Goal: Task Accomplishment & Management: Complete application form

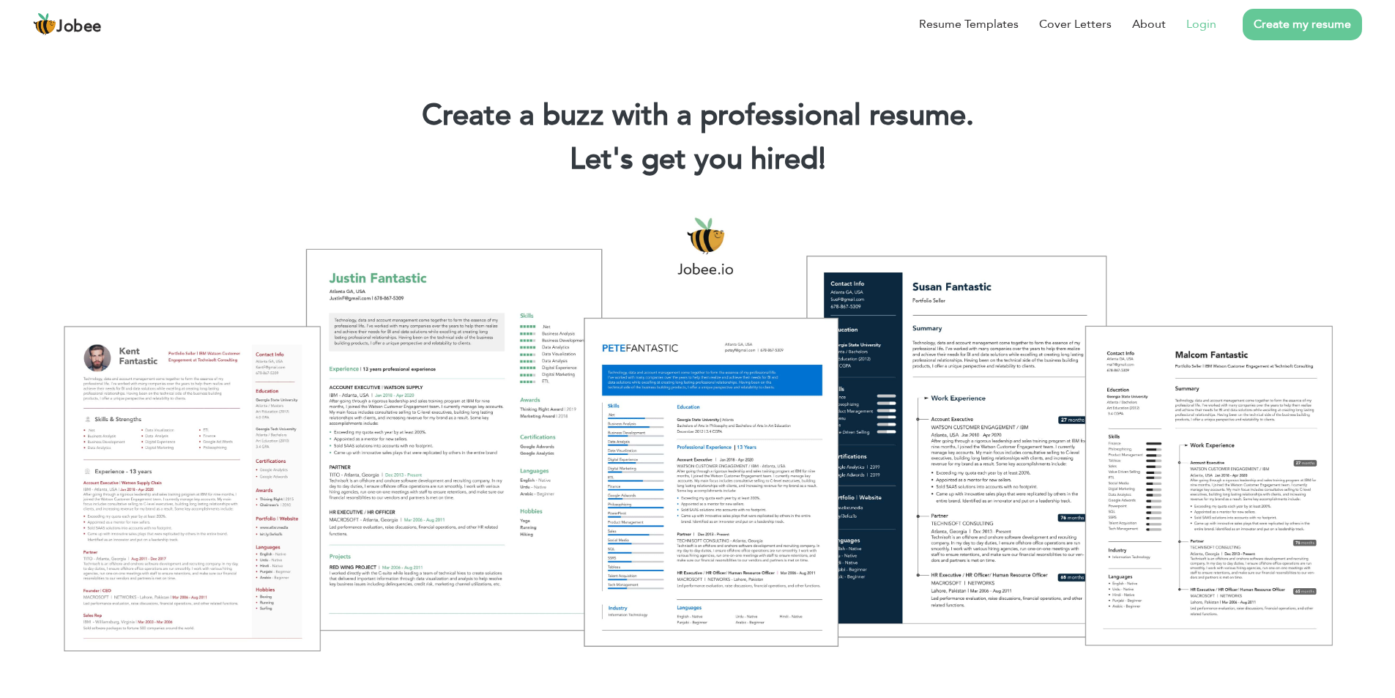
click at [1200, 20] on link "Login" at bounding box center [1201, 24] width 30 height 18
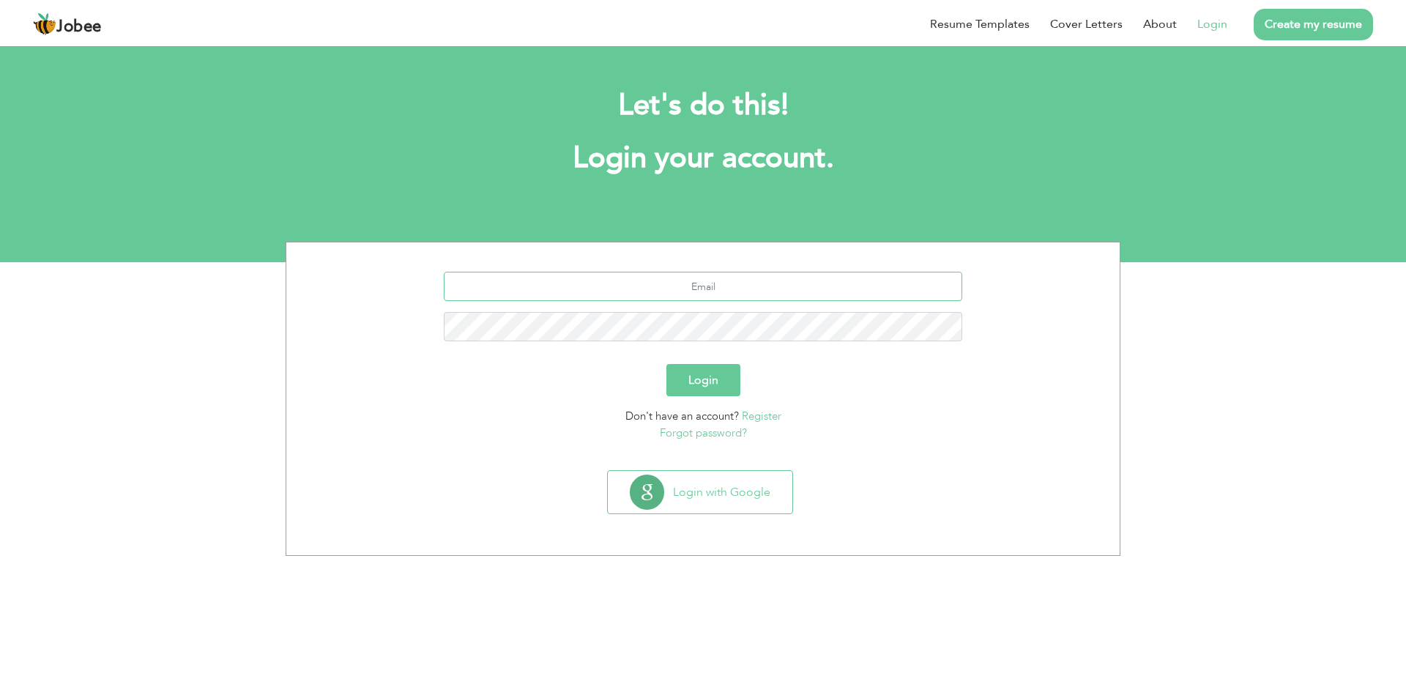
click at [895, 291] on input "text" at bounding box center [703, 286] width 519 height 29
type input "majidkhan.nokhar@gmail.com"
click at [666, 364] on button "Login" at bounding box center [703, 380] width 74 height 32
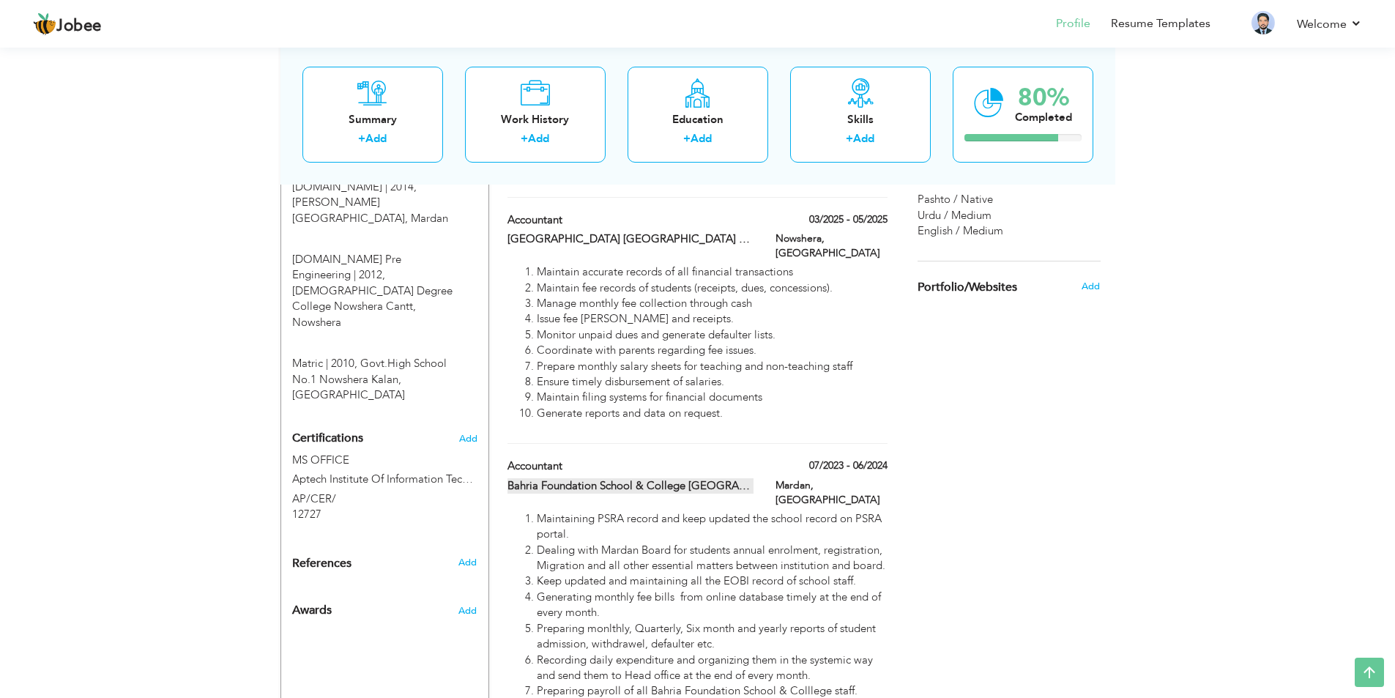
scroll to position [952, 0]
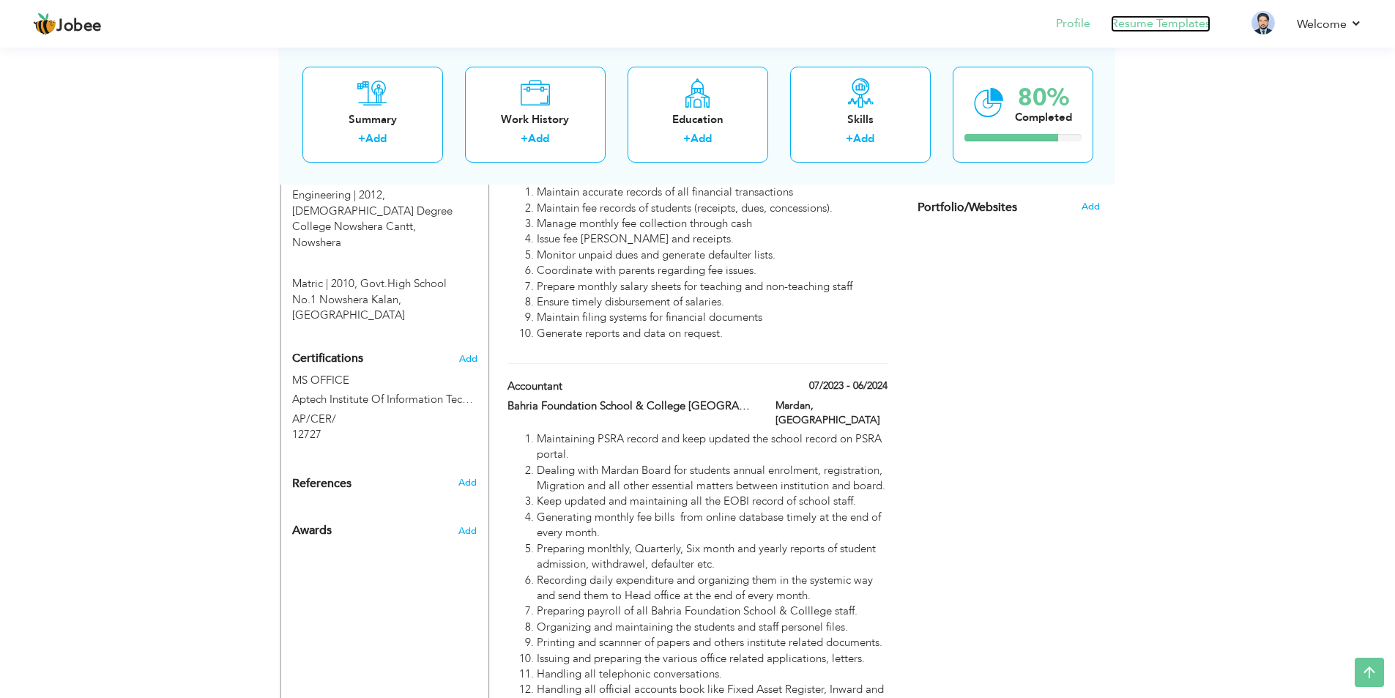
click at [1150, 28] on link "Resume Templates" at bounding box center [1161, 23] width 100 height 17
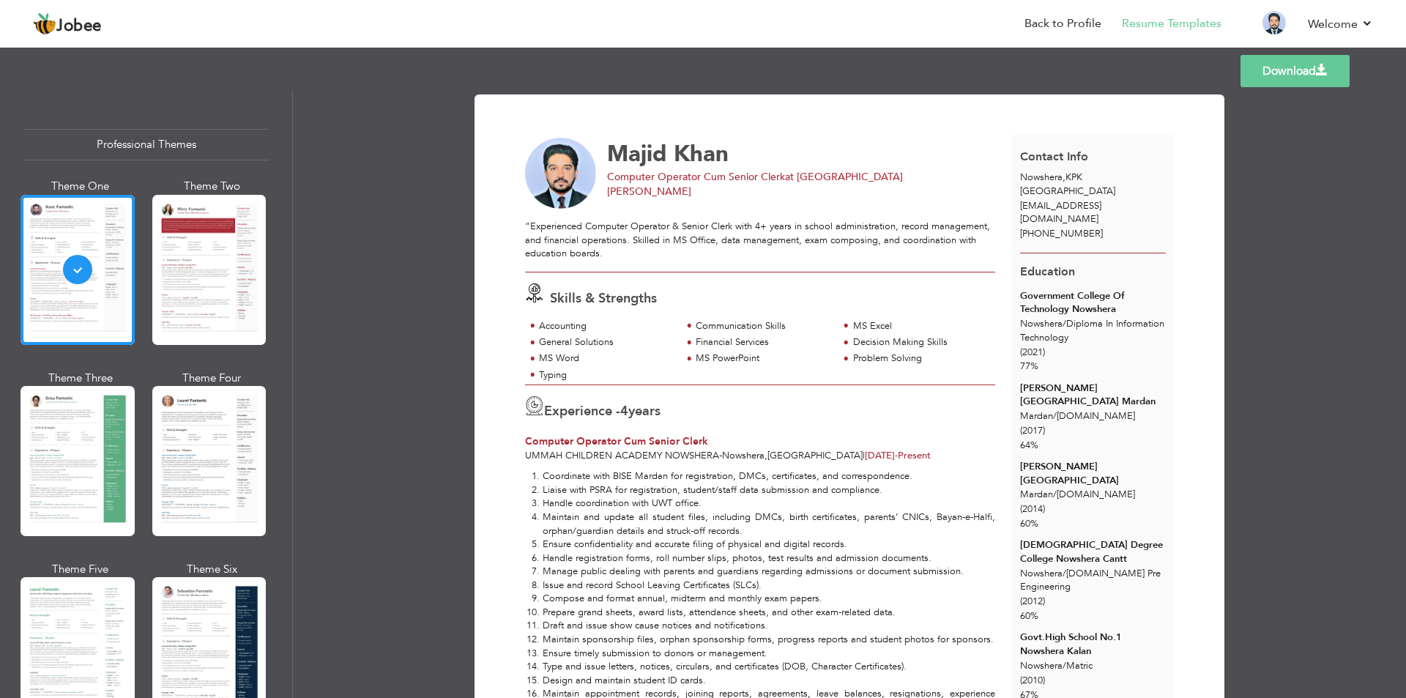
click at [1277, 79] on link "Download" at bounding box center [1295, 71] width 109 height 32
click at [1058, 24] on link "Back to Profile" at bounding box center [1063, 23] width 77 height 17
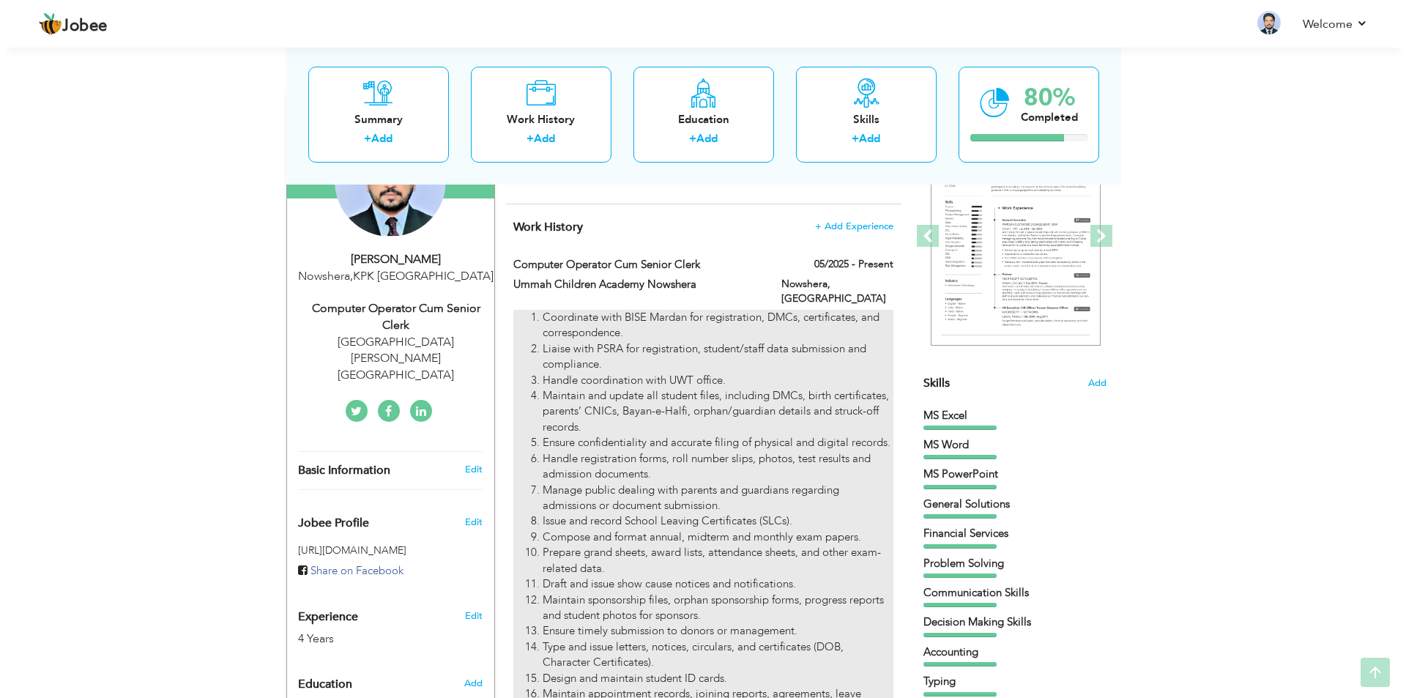
scroll to position [293, 0]
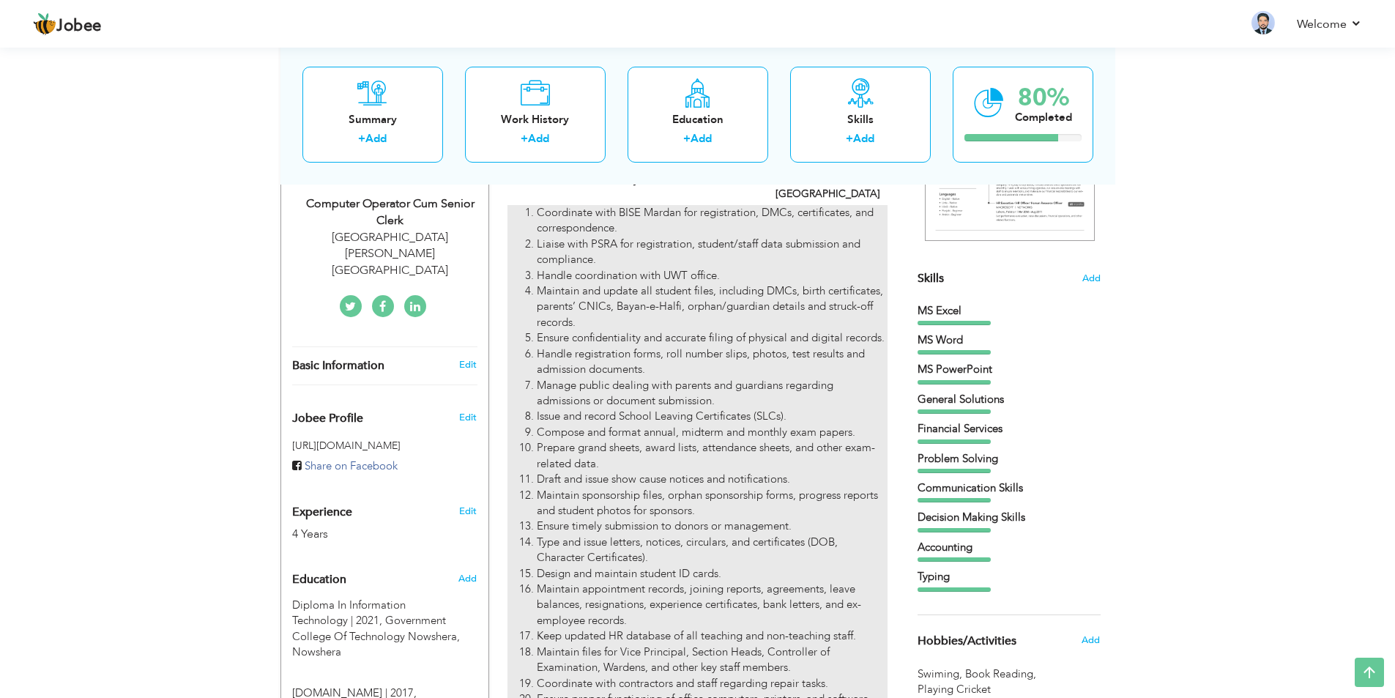
click at [666, 330] on li "Ensure confidentiality and accurate filing of physical and digital records." at bounding box center [712, 337] width 350 height 15
type input "Computer Operator Cum Senior Clerk"
type input "Ummah Children Academy Nowshera"
type input "05/2025"
type input "[GEOGRAPHIC_DATA]"
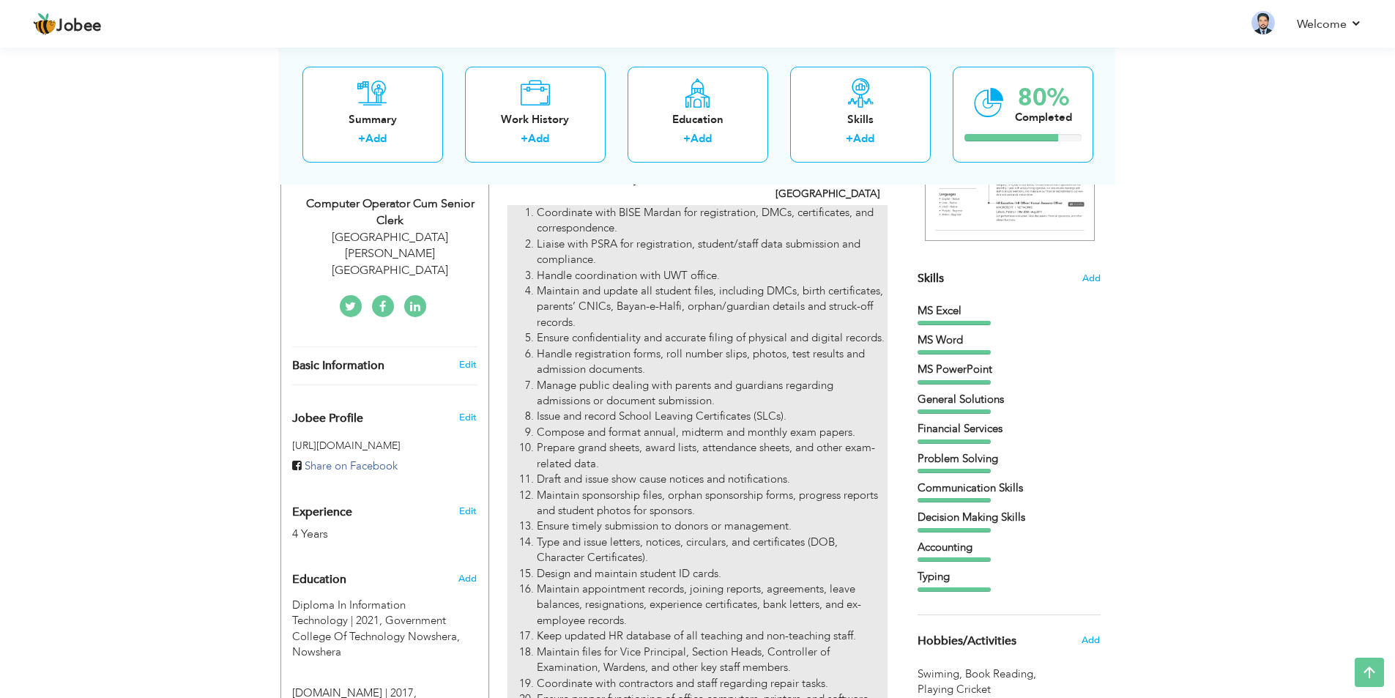
type input "Nowshera"
checkbox input "true"
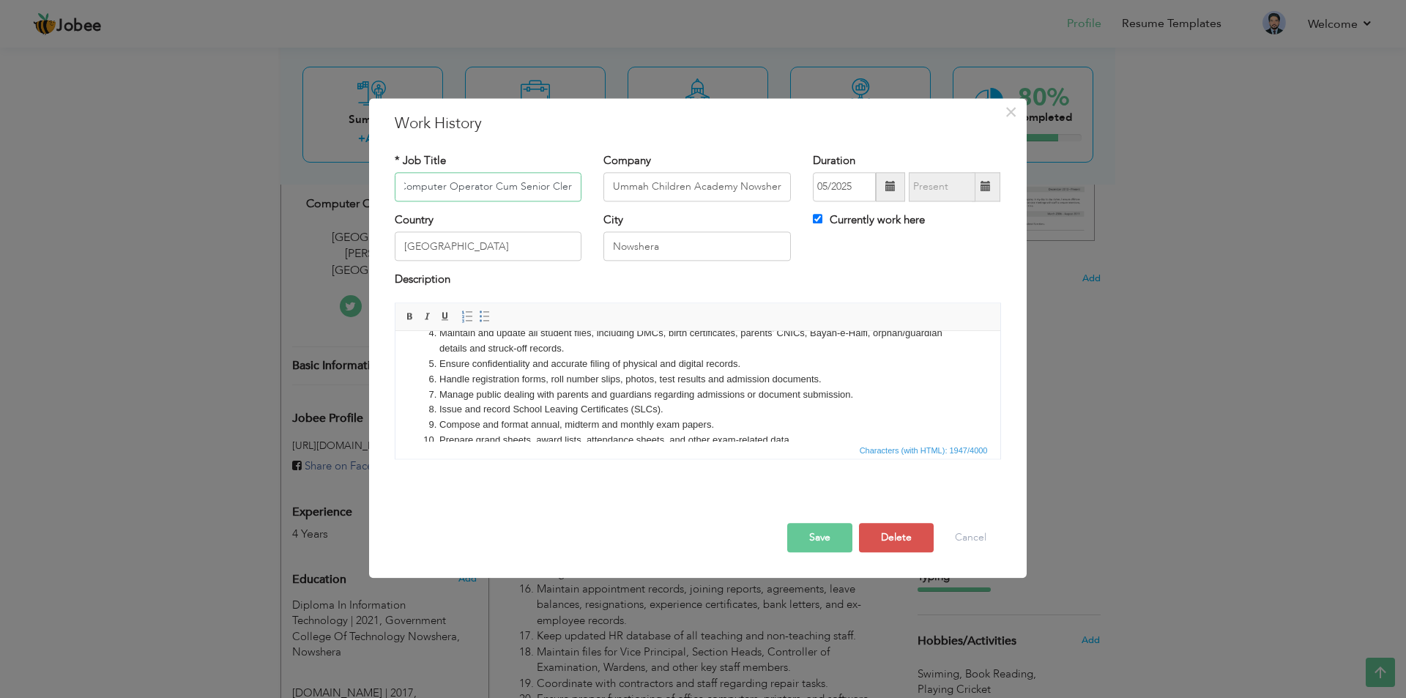
scroll to position [138, 0]
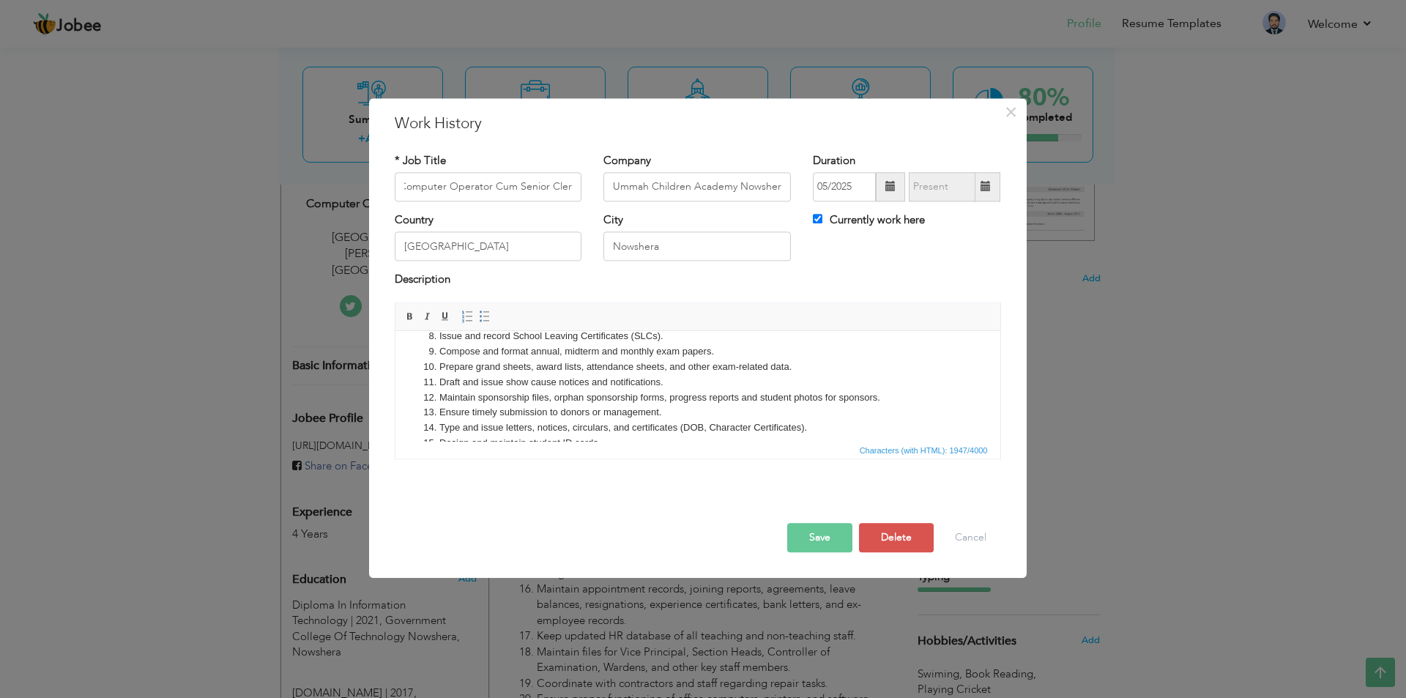
click at [748, 418] on li "Ensure timely submission to donors or management." at bounding box center [697, 412] width 517 height 15
click at [418, 412] on ol "Coordinate with BISE Mardan for registration, DMCs, certificates, and correspon…" at bounding box center [697, 389] width 576 height 365
click at [823, 538] on button "Save" at bounding box center [819, 537] width 65 height 29
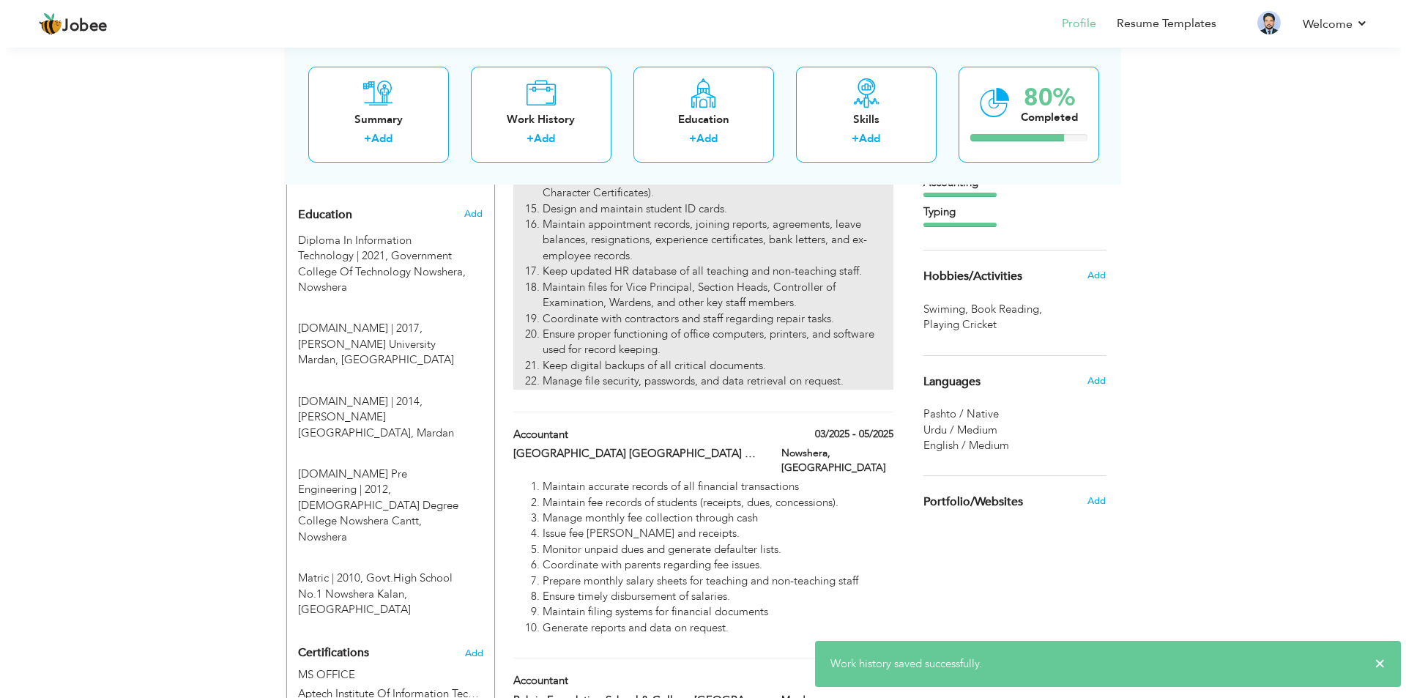
scroll to position [659, 0]
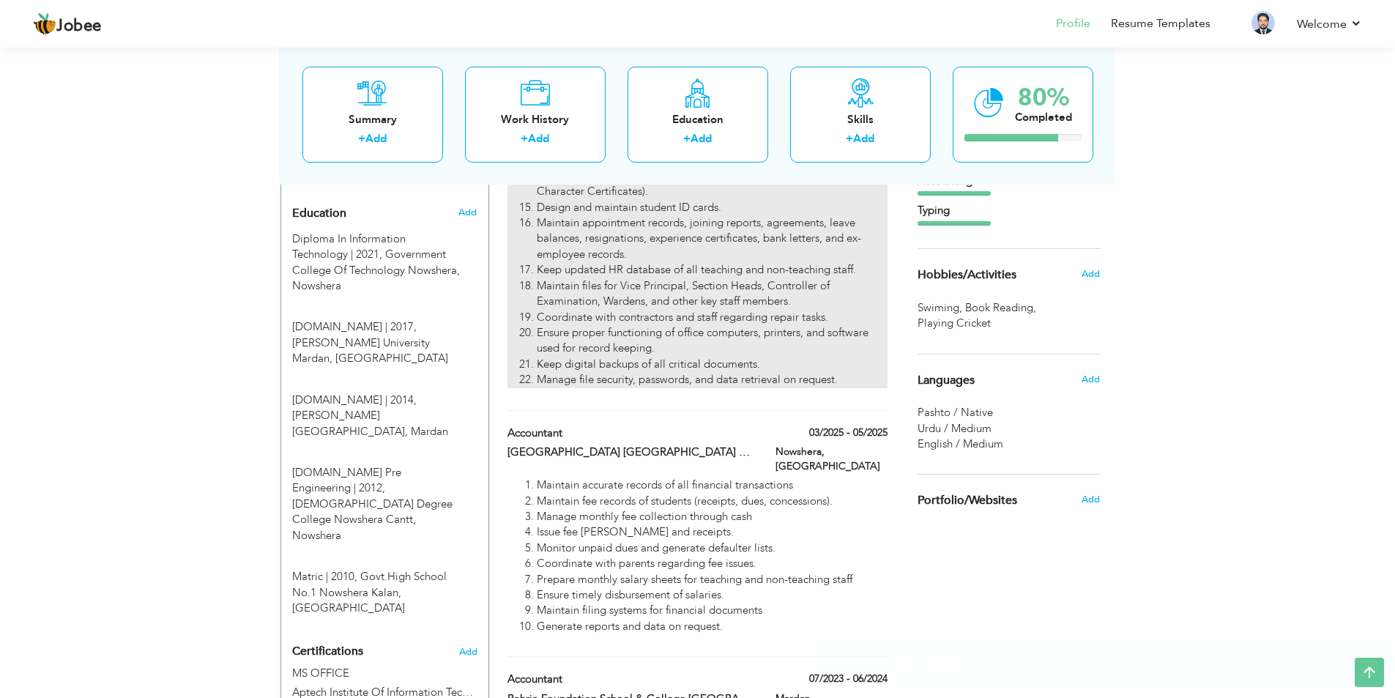
click at [707, 331] on li "Ensure proper functioning of office computers, printers, and software used for …" at bounding box center [712, 340] width 350 height 31
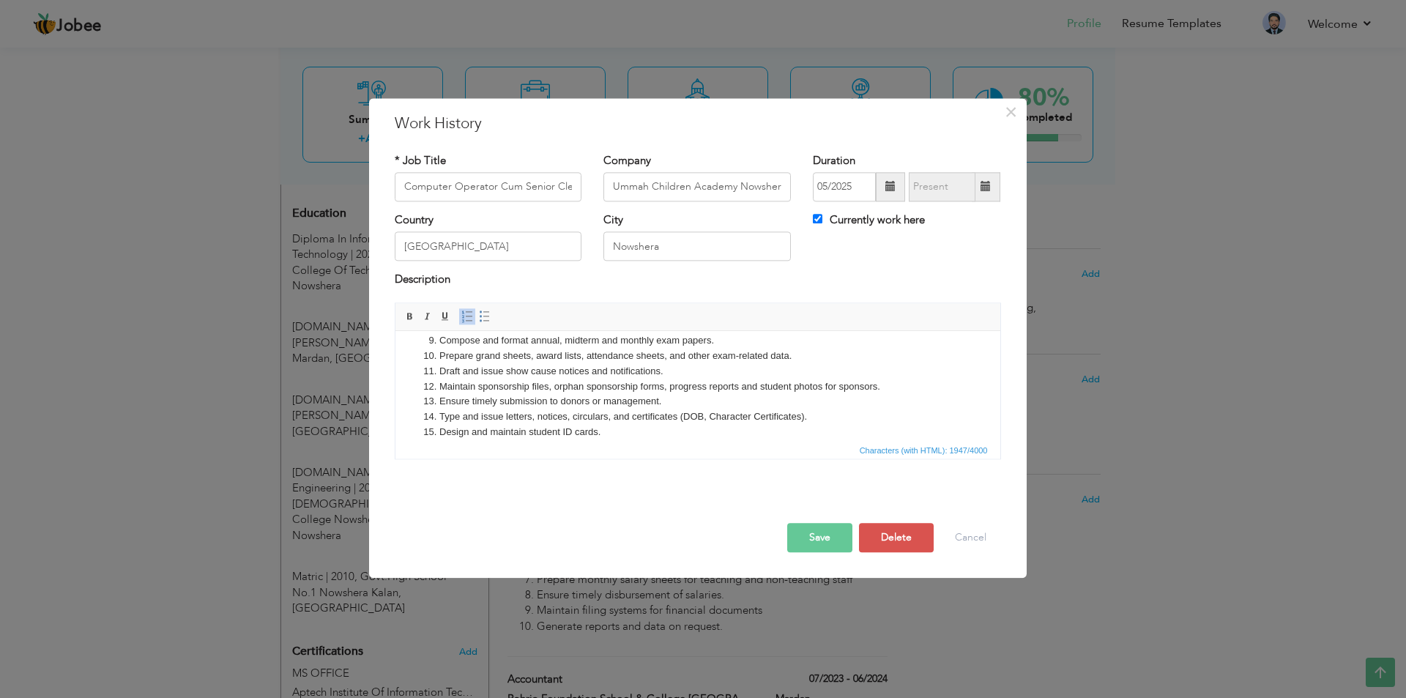
scroll to position [138, 0]
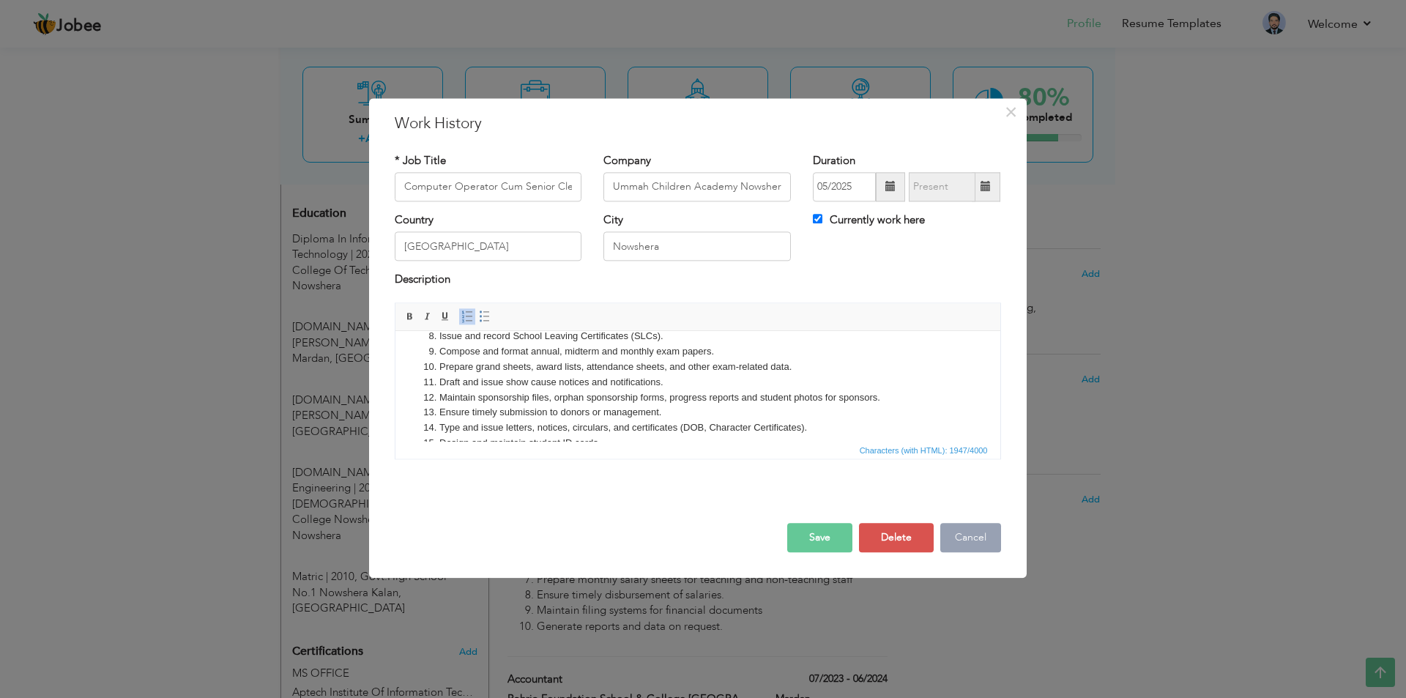
click at [965, 535] on button "Cancel" at bounding box center [970, 537] width 61 height 29
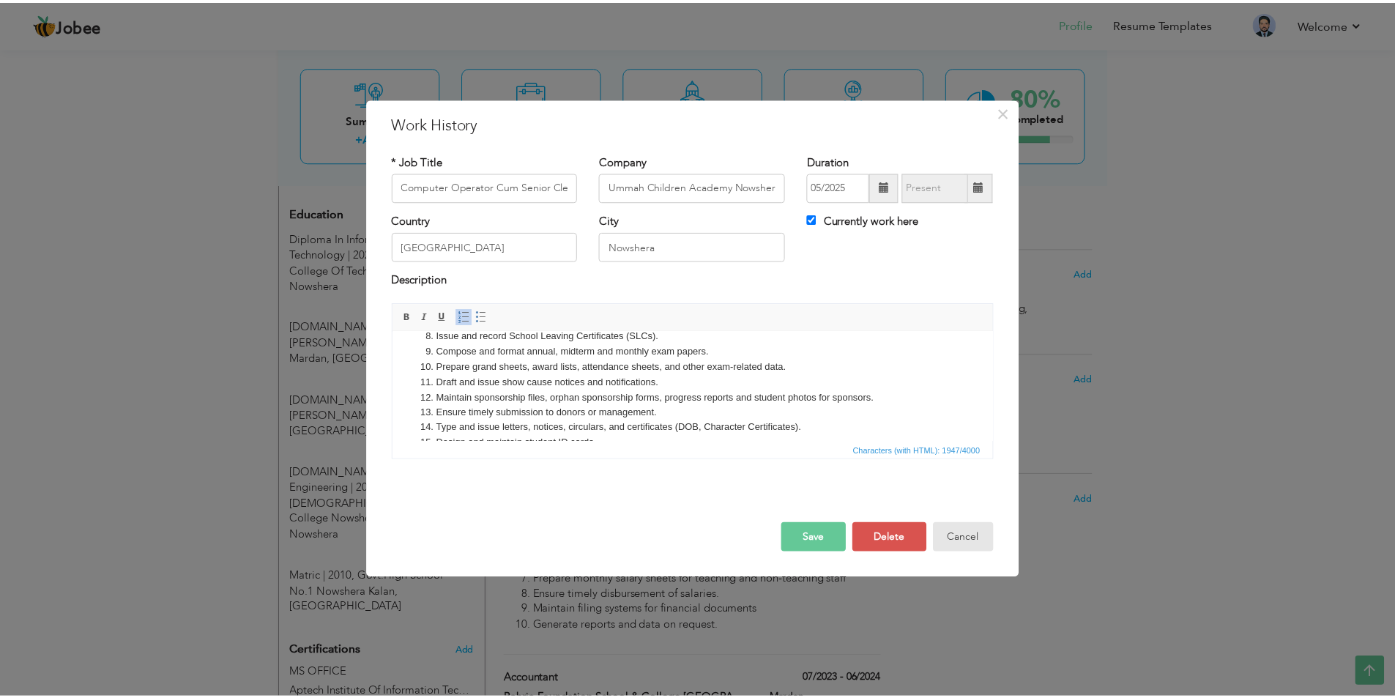
scroll to position [0, 0]
